Goal: Contribute content

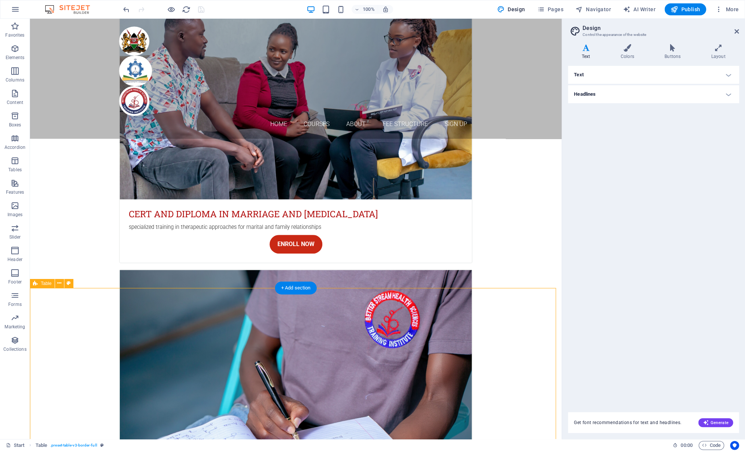
scroll to position [1955, 0]
click at [678, 225] on div "Text Standard Bold Links Font color Font Roboto Font size 16 rem px Line height…" at bounding box center [653, 235] width 171 height 338
click at [735, 30] on icon at bounding box center [736, 31] width 4 height 6
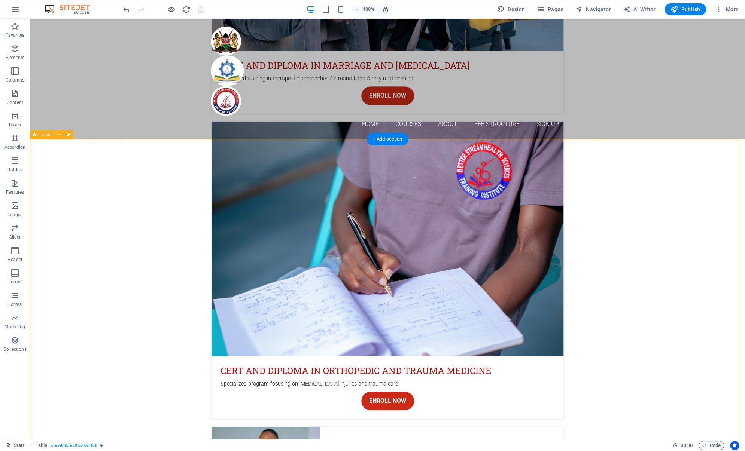
scroll to position [2105, 0]
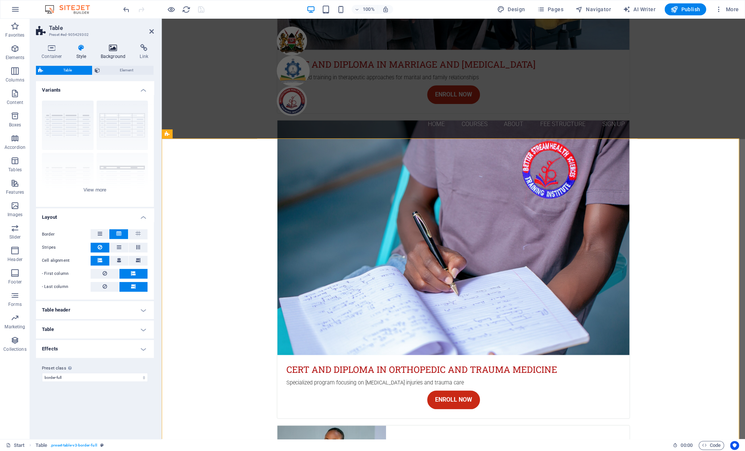
click at [115, 49] on icon at bounding box center [113, 47] width 36 height 7
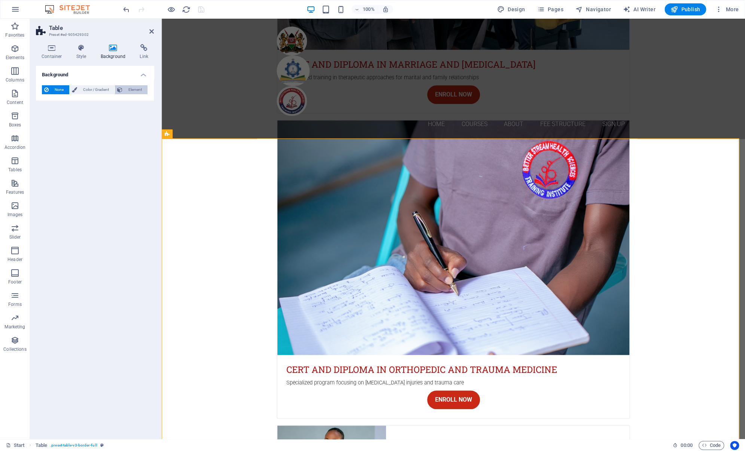
click at [131, 89] on span "Element" at bounding box center [135, 89] width 21 height 9
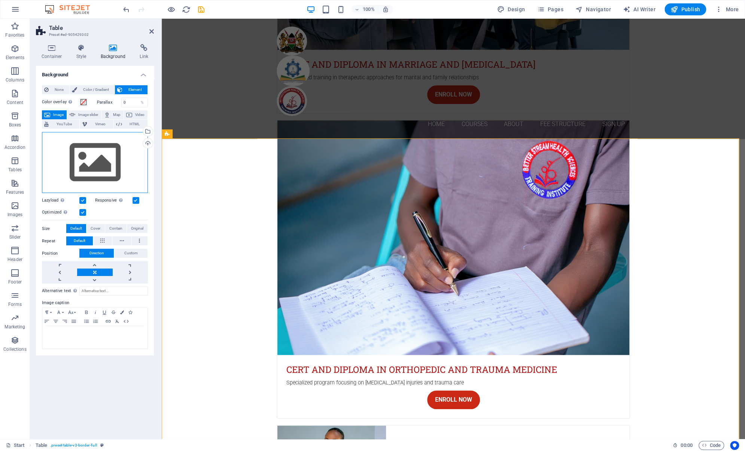
click at [141, 157] on div "Drag files here, click to choose files or select files from Files or our free s…" at bounding box center [95, 162] width 106 height 61
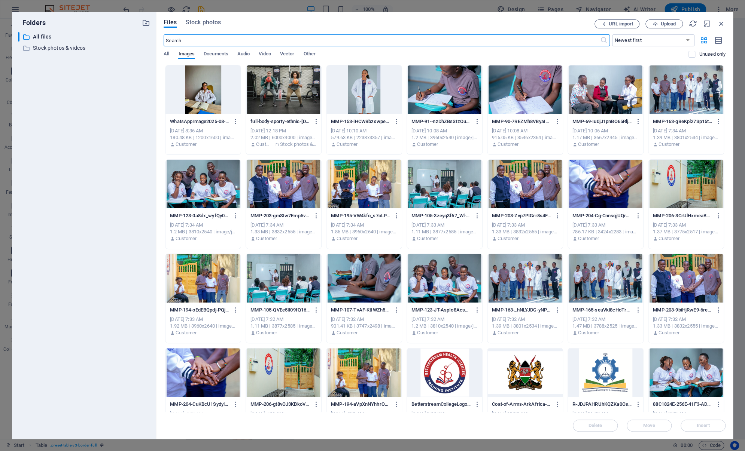
click at [692, 189] on div at bounding box center [685, 184] width 75 height 49
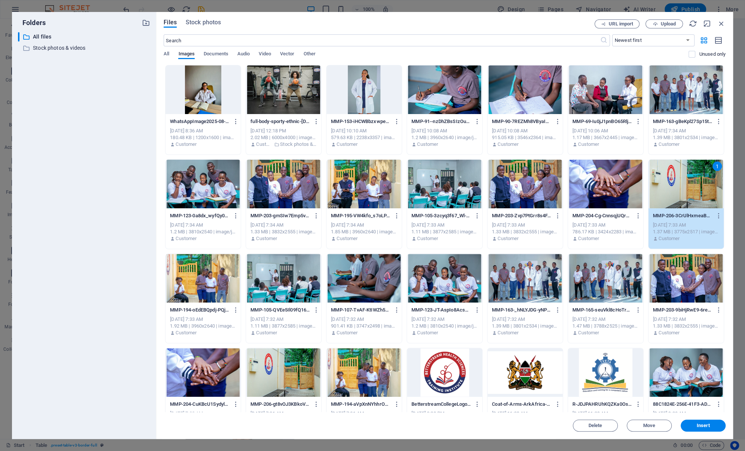
click at [558, 435] on div "Files Stock photos URL import Upload ​ Newest first Oldest first Name (A-Z) Nam…" at bounding box center [444, 225] width 577 height 427
click at [711, 427] on span "Insert" at bounding box center [702, 426] width 39 height 4
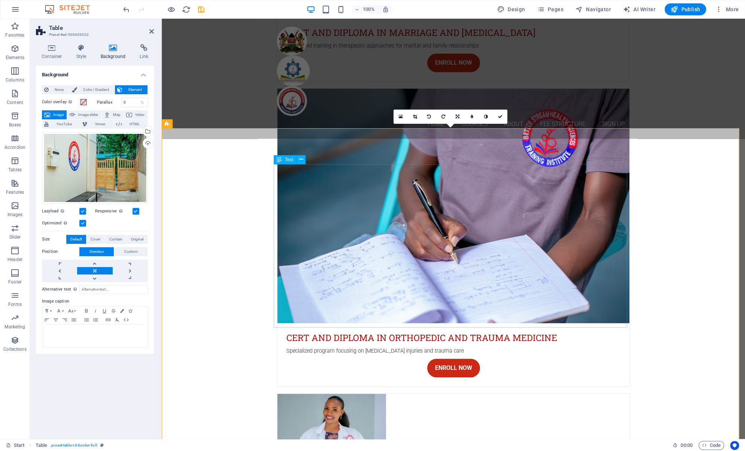
scroll to position [2142, 0]
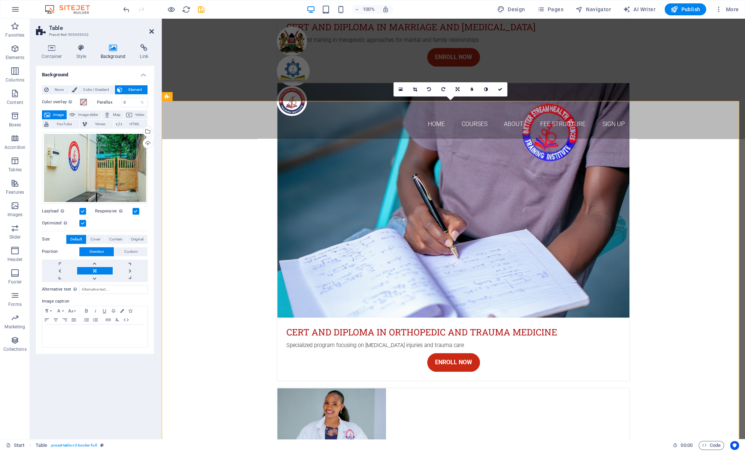
click at [152, 32] on icon at bounding box center [151, 31] width 4 height 6
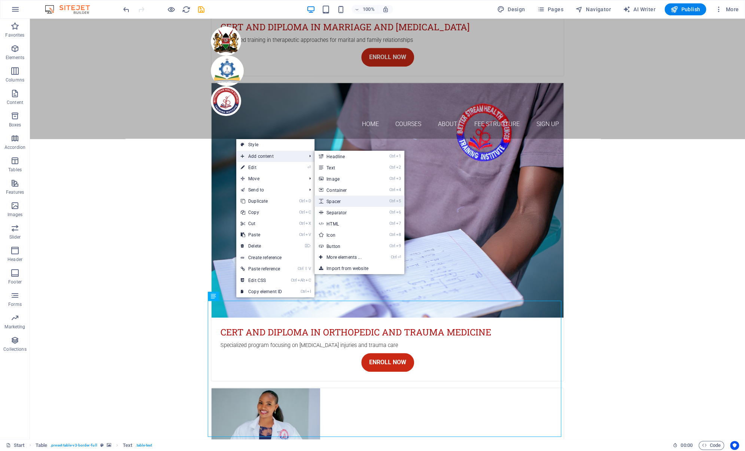
click at [343, 201] on link "Ctrl 5 Spacer" at bounding box center [345, 201] width 62 height 11
select select "px"
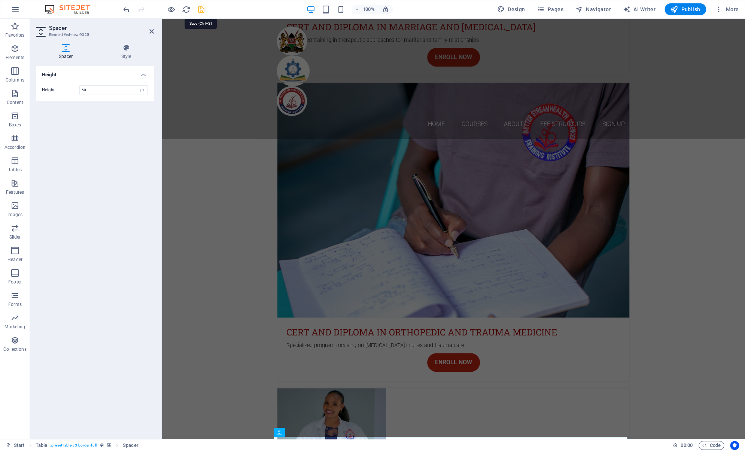
click at [201, 10] on icon "save" at bounding box center [201, 9] width 9 height 9
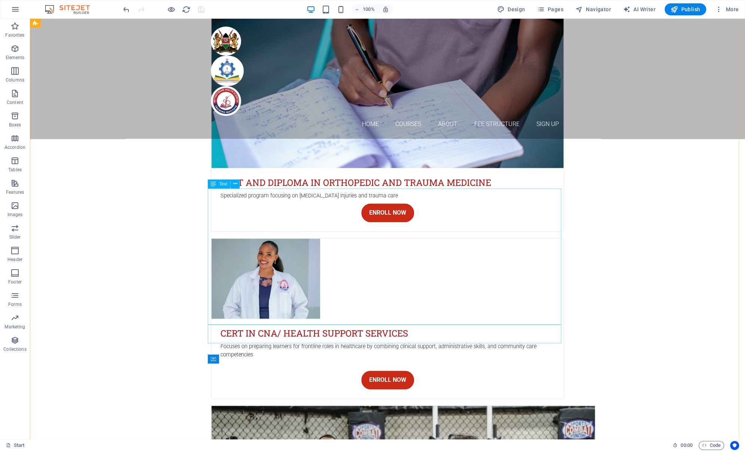
scroll to position [2254, 0]
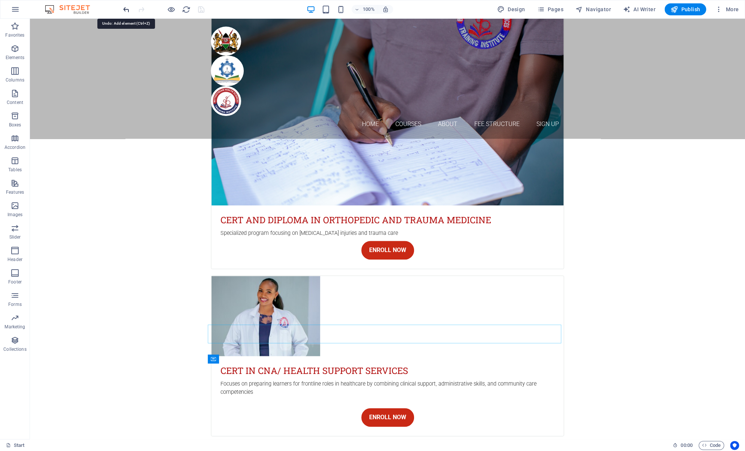
click at [123, 10] on icon "undo" at bounding box center [126, 9] width 9 height 9
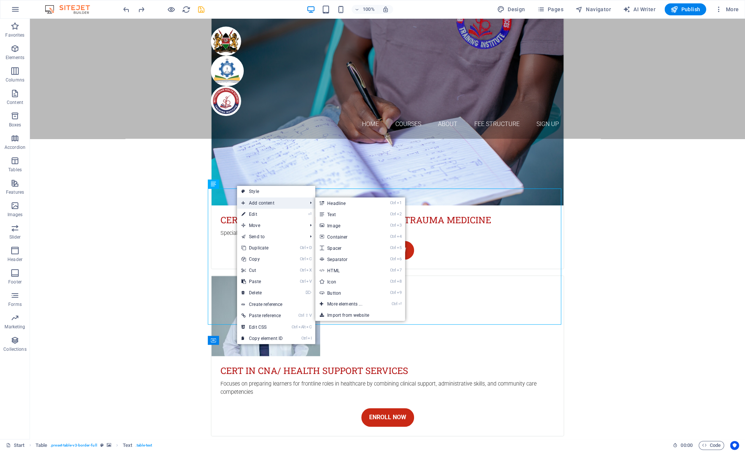
click at [263, 205] on span "Add content" at bounding box center [270, 203] width 67 height 11
click at [331, 261] on link "Ctrl 6 Separator" at bounding box center [346, 259] width 62 height 11
select select "%"
select select "px"
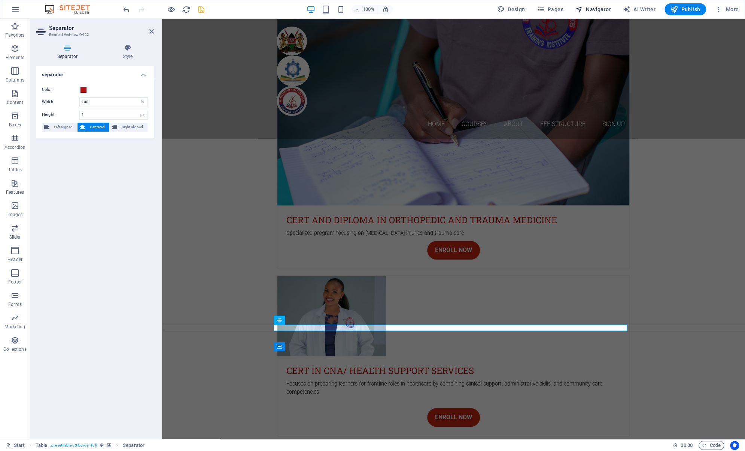
click at [583, 7] on icon "button" at bounding box center [578, 9] width 7 height 7
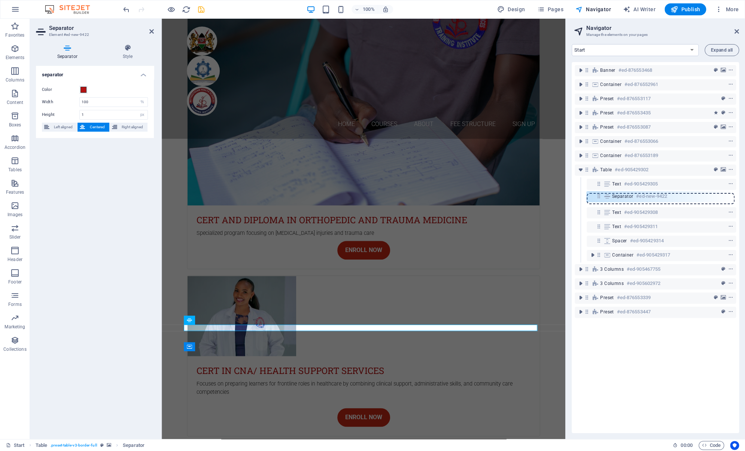
drag, startPoint x: 599, startPoint y: 214, endPoint x: 599, endPoint y: 195, distance: 19.5
click at [599, 195] on div "Banner #ed-876553468 Container #ed-876552961 Preset #ed-876553117 Preset #ed-87…" at bounding box center [655, 247] width 167 height 371
